Goal: Transaction & Acquisition: Obtain resource

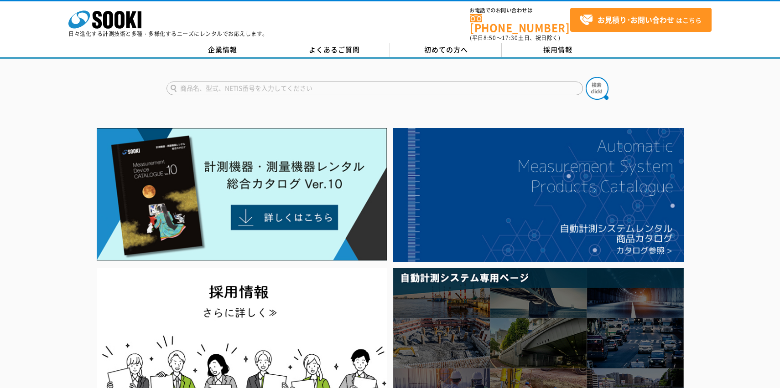
click at [323, 82] on input "text" at bounding box center [374, 89] width 416 height 14
type input "商品名、型式、NETIS番号を入力してください"
click at [721, 224] on div at bounding box center [390, 273] width 780 height 297
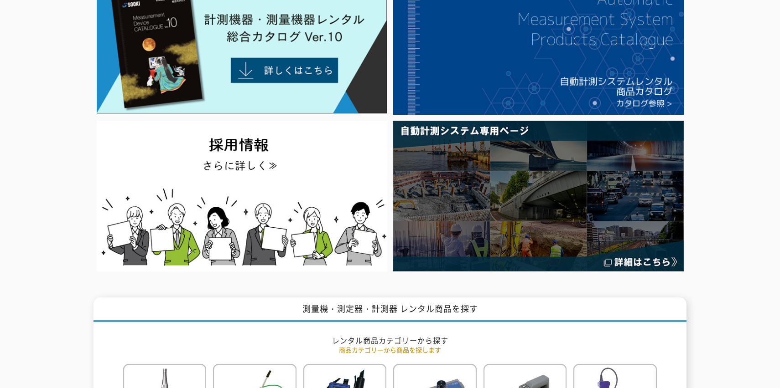
scroll to position [228, 0]
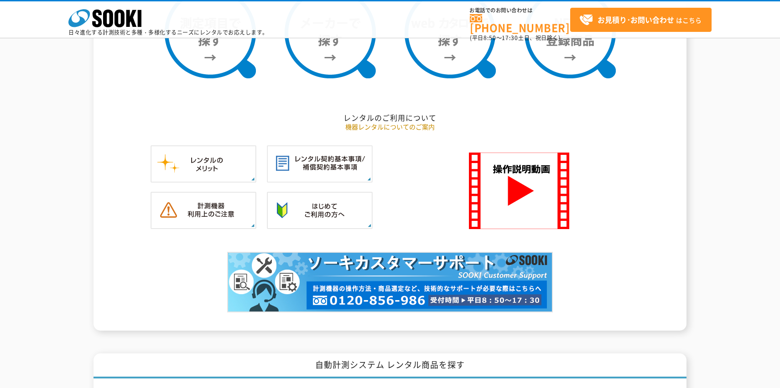
scroll to position [866, 0]
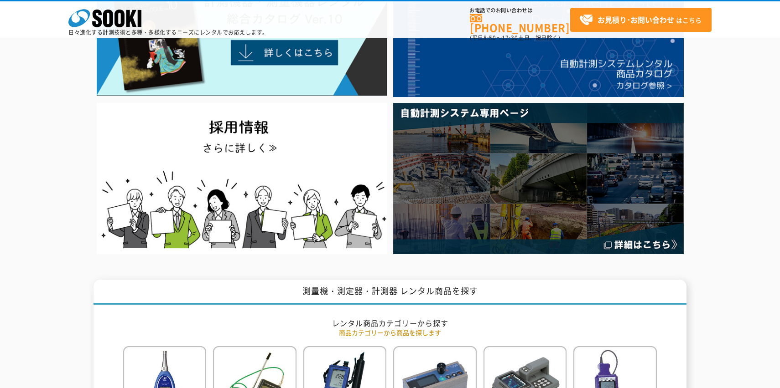
scroll to position [0, 0]
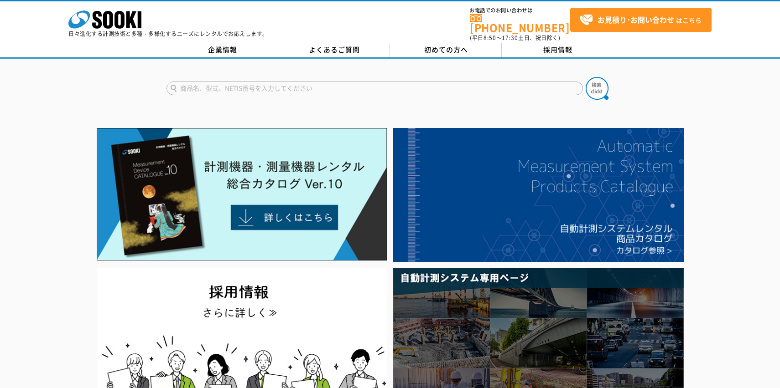
click at [193, 84] on input "text" at bounding box center [374, 89] width 416 height 14
paste input "シャープエッジテスター"
type input "シャープエッジテスター"
click at [591, 85] on img at bounding box center [596, 88] width 23 height 23
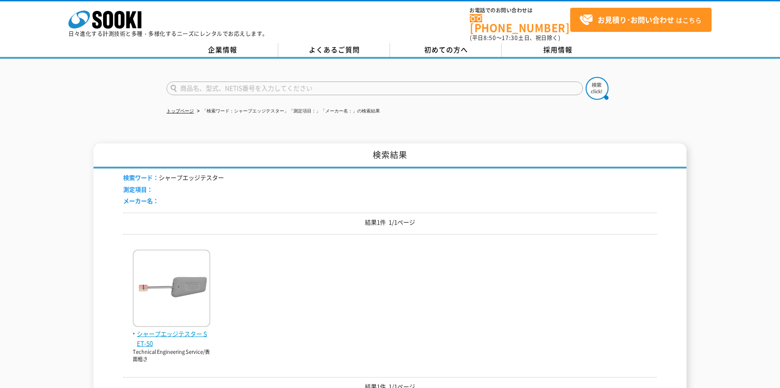
click at [198, 273] on img at bounding box center [172, 290] width 78 height 80
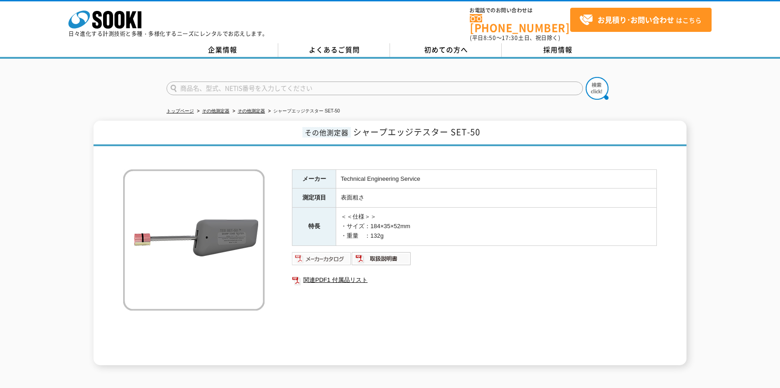
click at [310, 252] on img at bounding box center [322, 259] width 60 height 15
click at [386, 255] on img at bounding box center [382, 259] width 60 height 15
click at [332, 277] on link "関連PDF1 付属品リスト" at bounding box center [474, 280] width 365 height 12
click at [246, 109] on link "その他測定器" at bounding box center [251, 111] width 27 height 5
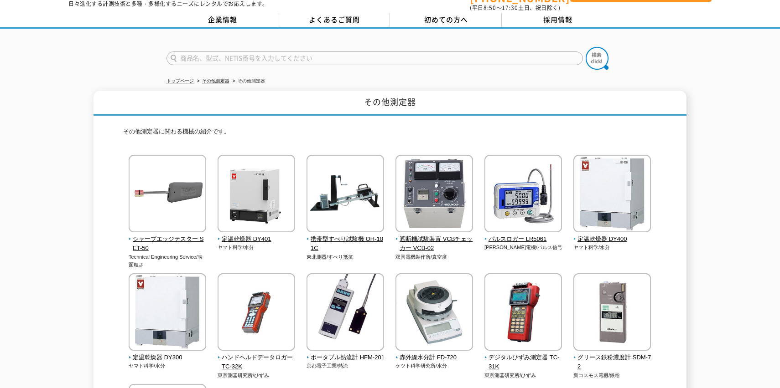
scroll to position [46, 0]
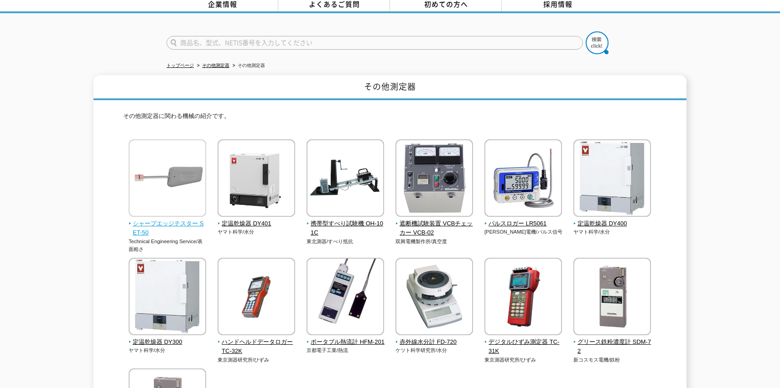
click at [144, 173] on img at bounding box center [168, 180] width 78 height 80
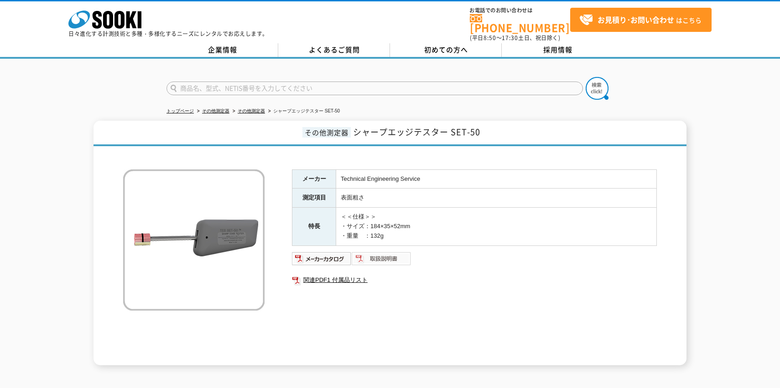
click at [362, 255] on img at bounding box center [382, 259] width 60 height 15
click at [330, 258] on img at bounding box center [322, 259] width 60 height 15
click at [329, 274] on link "関連PDF1 付属品リスト" at bounding box center [474, 280] width 365 height 12
click at [703, 80] on div at bounding box center [390, 81] width 780 height 44
drag, startPoint x: 726, startPoint y: 130, endPoint x: 725, endPoint y: 137, distance: 6.5
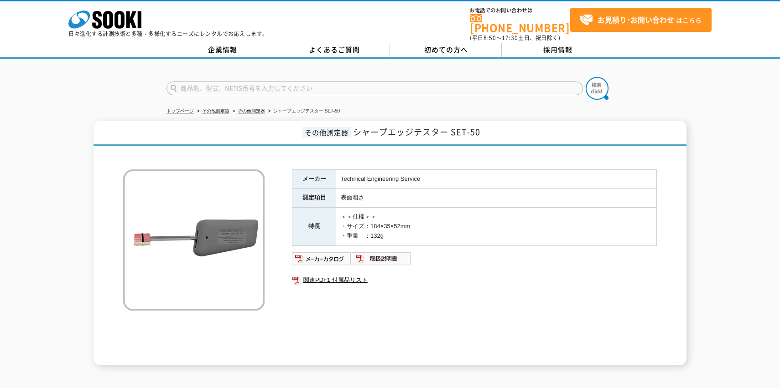
click at [725, 133] on div "その他測定器 シャープエッジテスター SET-50 メーカー Technical Engineering Service 測定項目 表面粗さ 特長 ＜＜仕様＞…" at bounding box center [390, 243] width 780 height 245
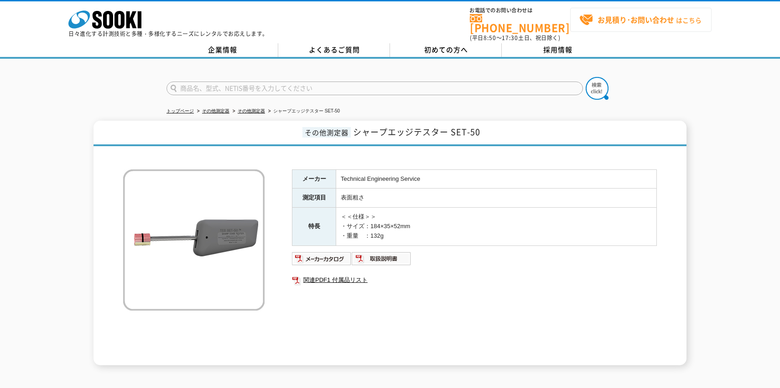
click at [630, 21] on strong "お見積り･お問い合わせ" at bounding box center [635, 19] width 77 height 11
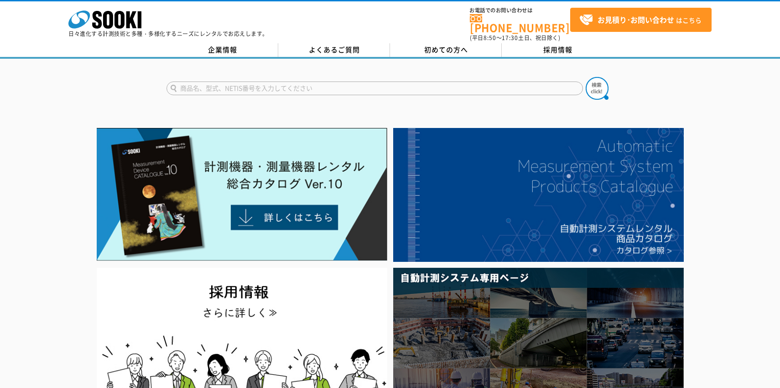
click at [223, 92] on form at bounding box center [389, 90] width 447 height 26
click at [226, 82] on input "text" at bounding box center [374, 89] width 416 height 14
paste input "シャープエッジテスター"
type input "シャープエッジテスター"
click at [595, 77] on img at bounding box center [596, 88] width 23 height 23
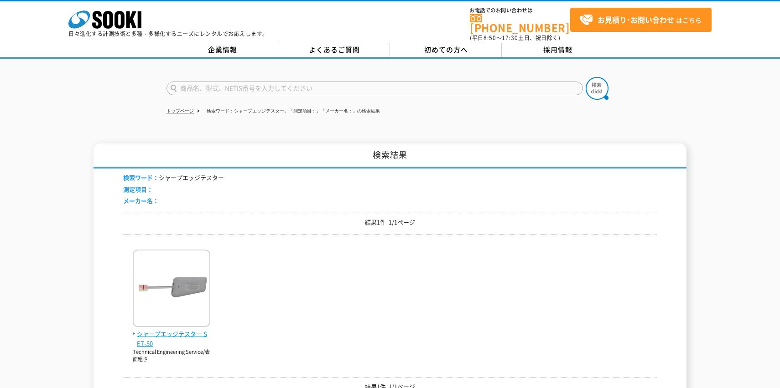
click at [168, 276] on img at bounding box center [172, 290] width 78 height 80
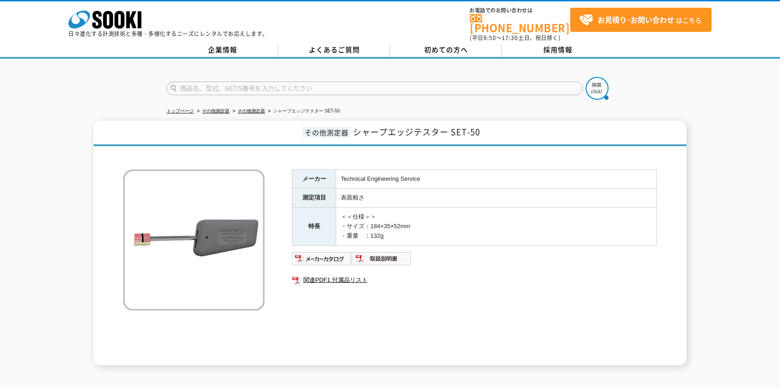
click at [449, 356] on div "メーカー Technical Engineering Service 測定項目 表面粗さ 特長 ＜＜仕様＞＞ ・サイズ：184×35×52mm ・重量　：13…" at bounding box center [474, 268] width 365 height 196
